Goal: Task Accomplishment & Management: Manage account settings

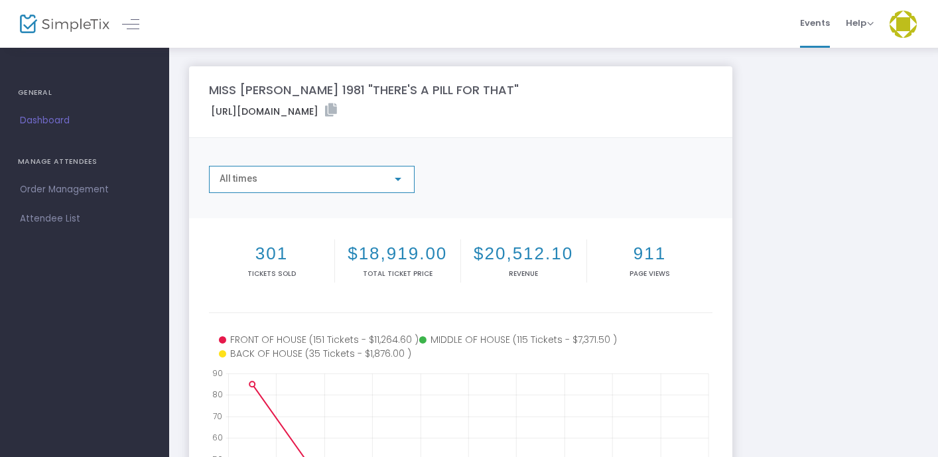
click at [400, 174] on div at bounding box center [398, 179] width 12 height 11
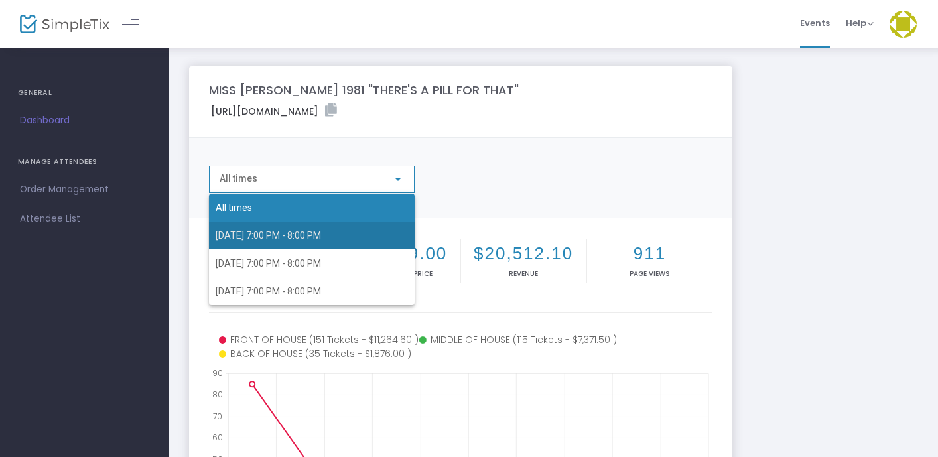
click at [370, 240] on span "[DATE] 7:00 PM - 8:00 PM" at bounding box center [312, 236] width 192 height 28
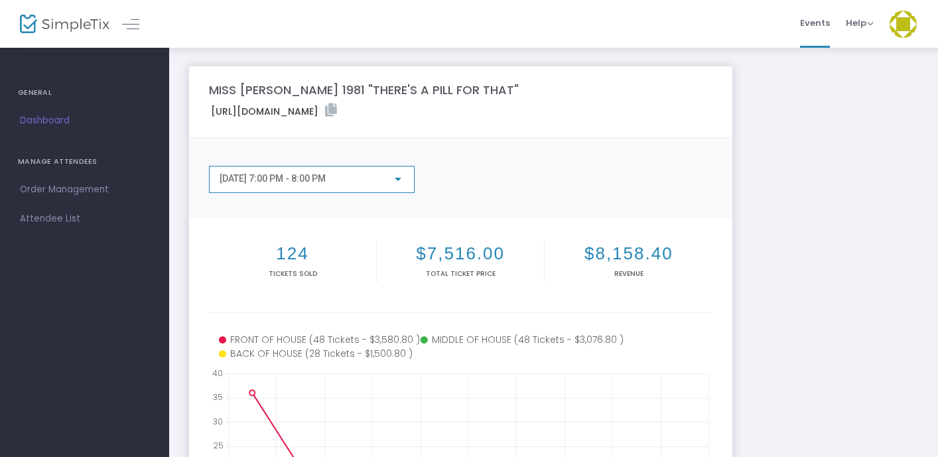
click at [397, 176] on div at bounding box center [398, 179] width 12 height 11
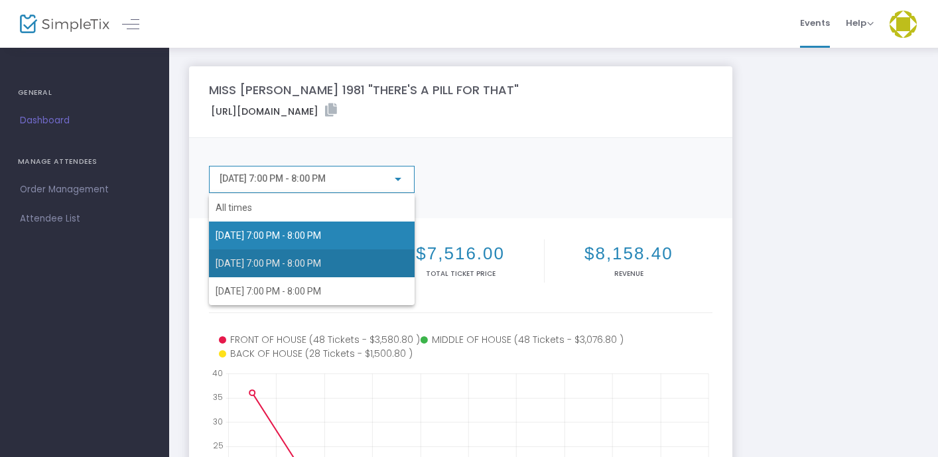
click at [374, 261] on span "[DATE] 7:00 PM - 8:00 PM" at bounding box center [312, 263] width 192 height 28
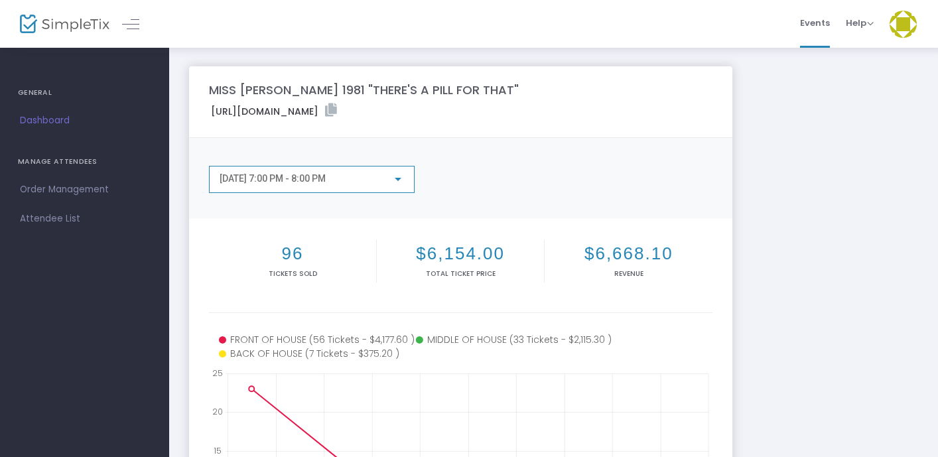
click at [401, 184] on div at bounding box center [398, 179] width 12 height 11
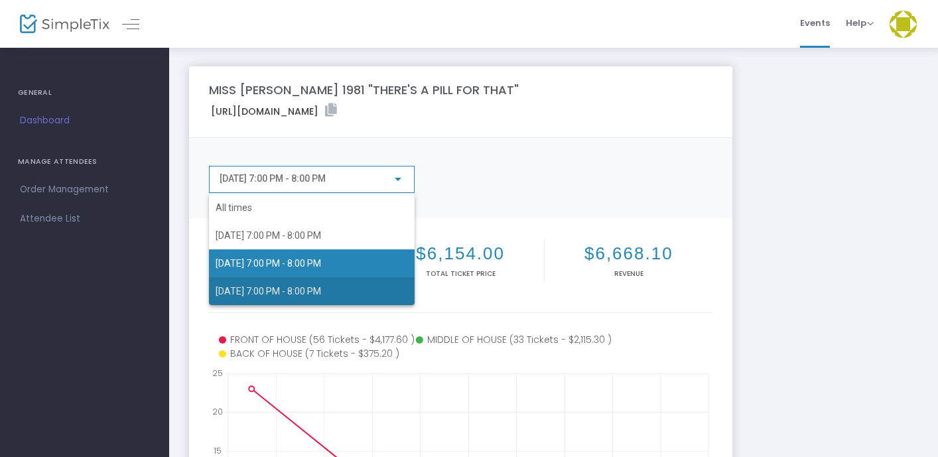
click at [379, 299] on span "[DATE] 7:00 PM - 8:00 PM" at bounding box center [312, 291] width 192 height 28
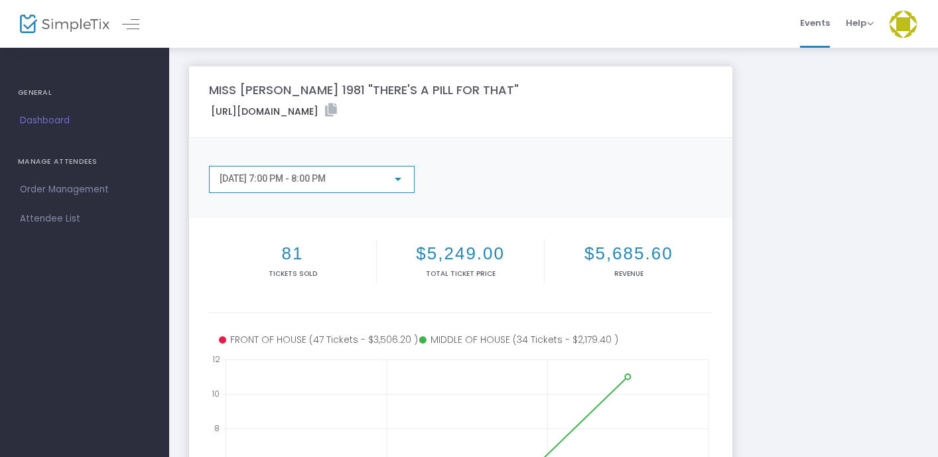
click at [406, 172] on div "[DATE] 7:00 PM - 8:00 PM" at bounding box center [312, 179] width 206 height 27
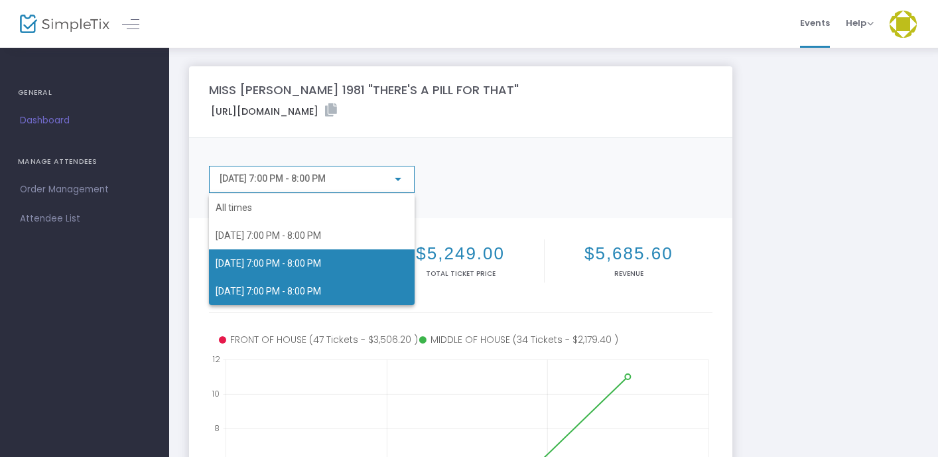
click at [379, 259] on span "[DATE] 7:00 PM - 8:00 PM" at bounding box center [312, 263] width 192 height 28
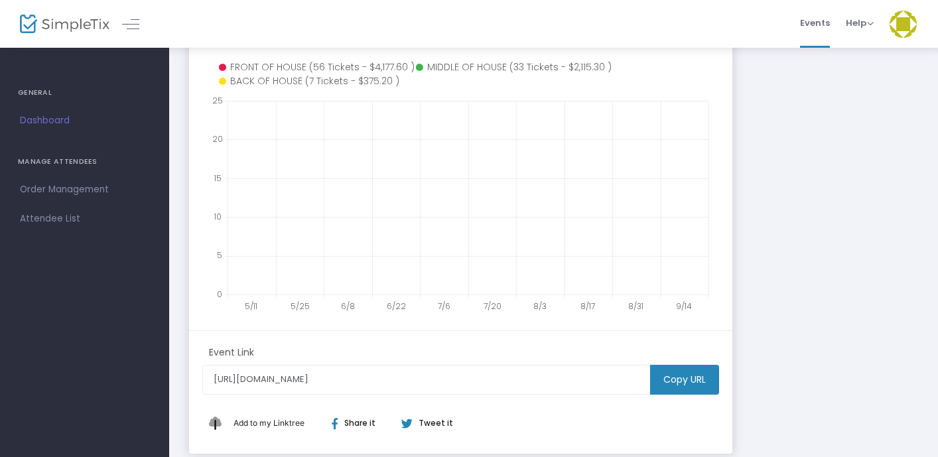
scroll to position [273, 0]
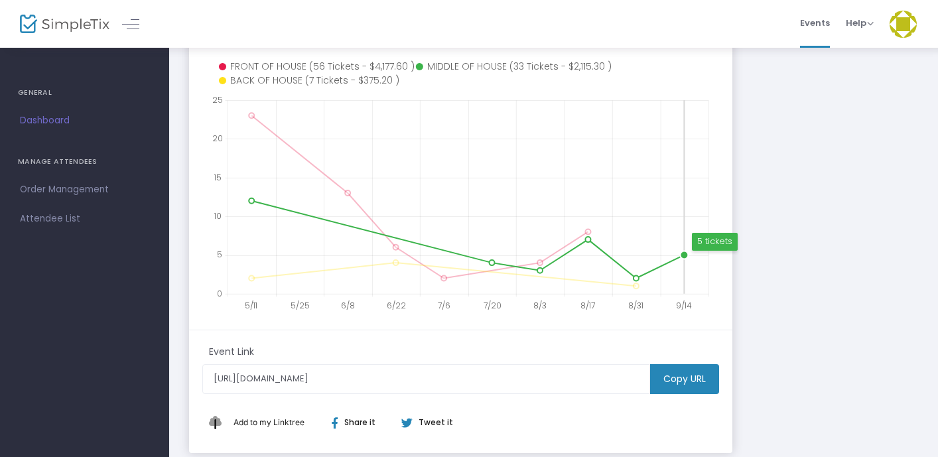
click at [682, 256] on circle at bounding box center [684, 255] width 8 height 8
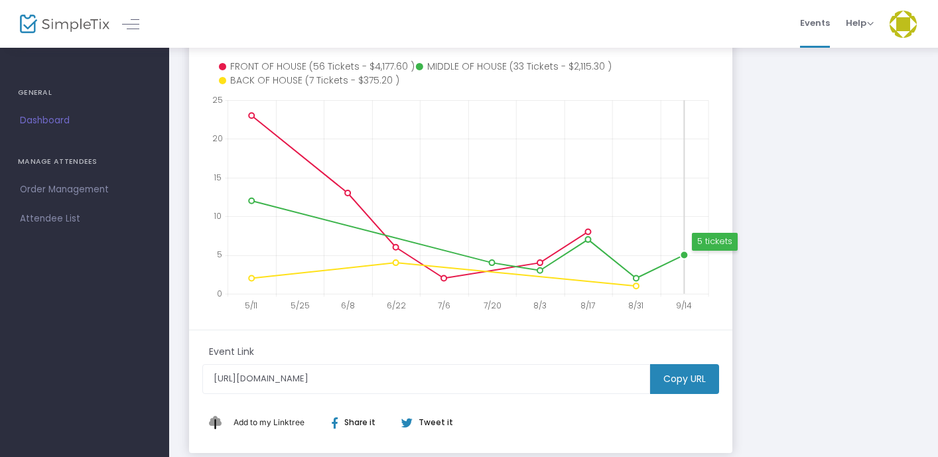
click at [709, 241] on div "5 tickets" at bounding box center [715, 242] width 46 height 18
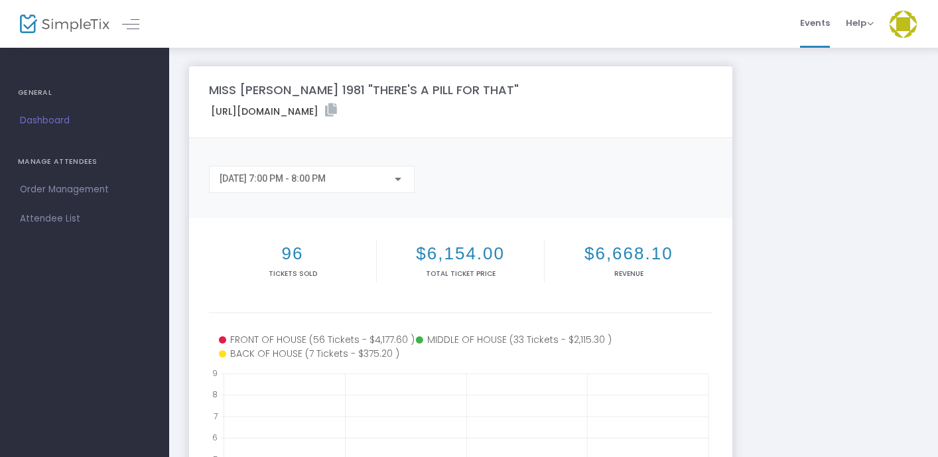
scroll to position [0, 0]
click at [393, 178] on div at bounding box center [398, 179] width 12 height 11
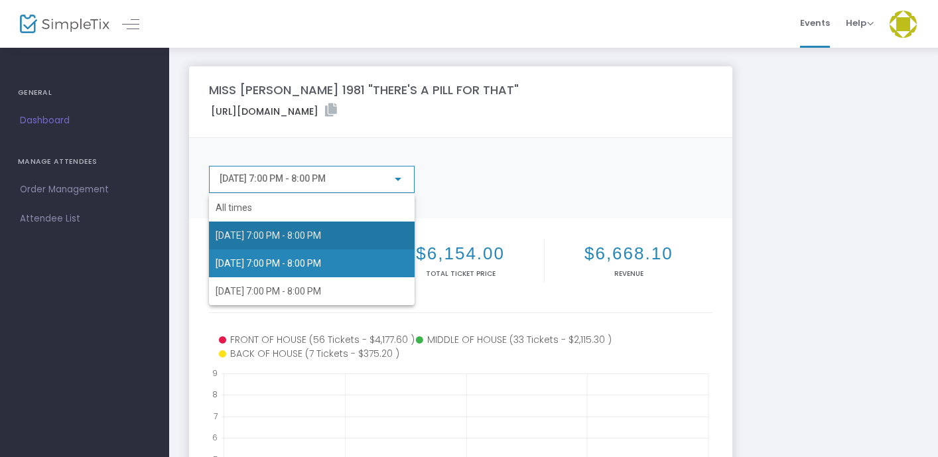
click at [355, 237] on span "[DATE] 7:00 PM - 8:00 PM" at bounding box center [312, 236] width 192 height 28
